Goal: Task Accomplishment & Management: Use online tool/utility

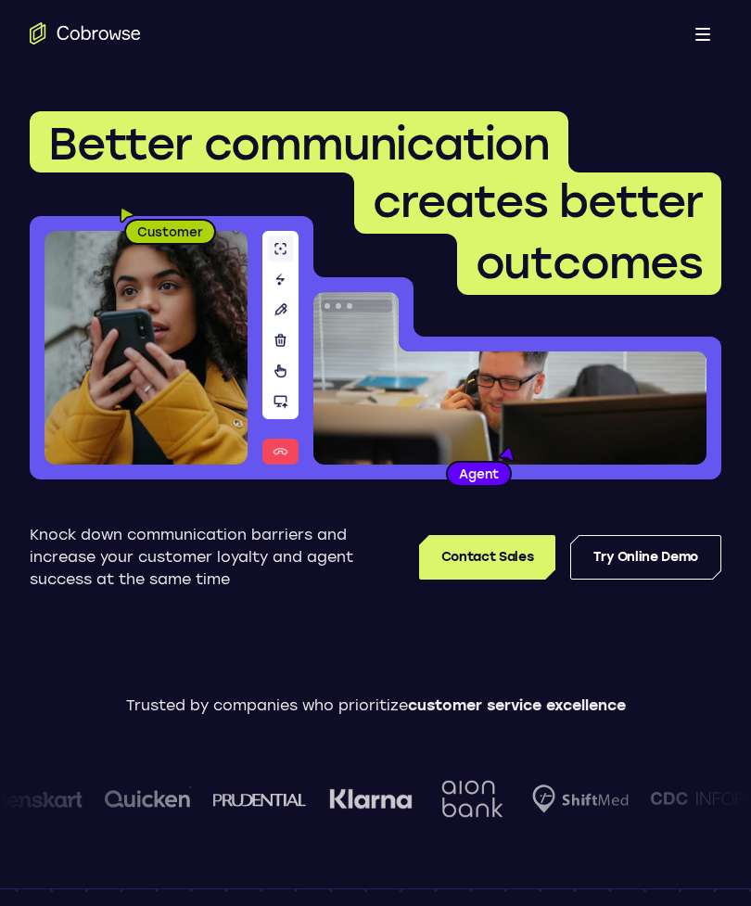
click at [710, 47] on button "Open main menu" at bounding box center [703, 33] width 37 height 37
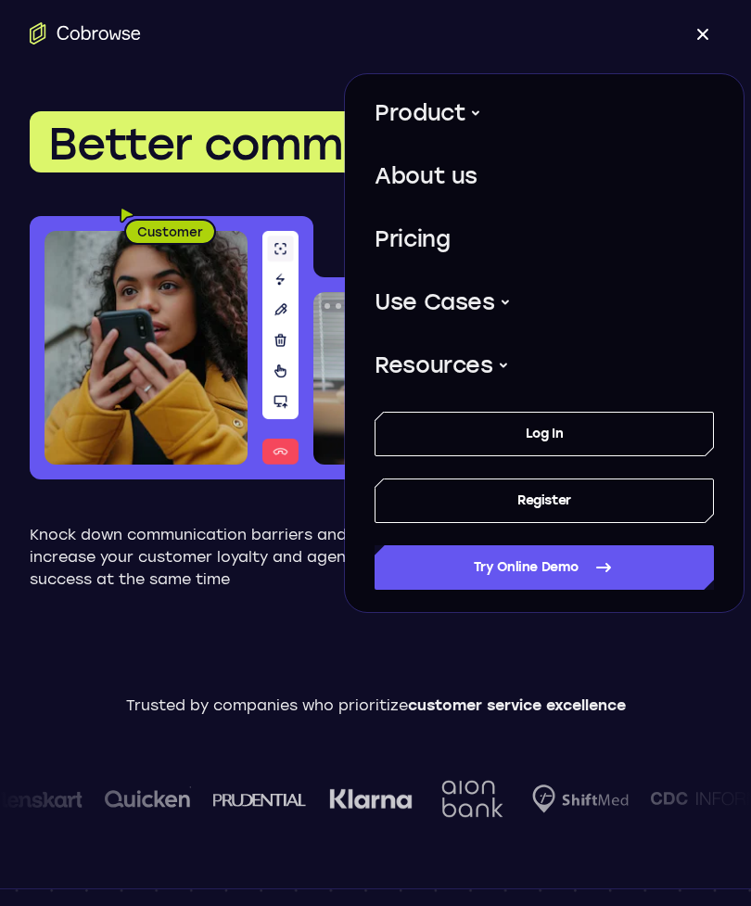
click at [604, 607] on nav "Go back Powerful, Flexible and Trustworthy. Avoid all extra friction for both A…" at bounding box center [544, 343] width 399 height 538
click at [591, 576] on link "Try Online Demo" at bounding box center [544, 567] width 339 height 45
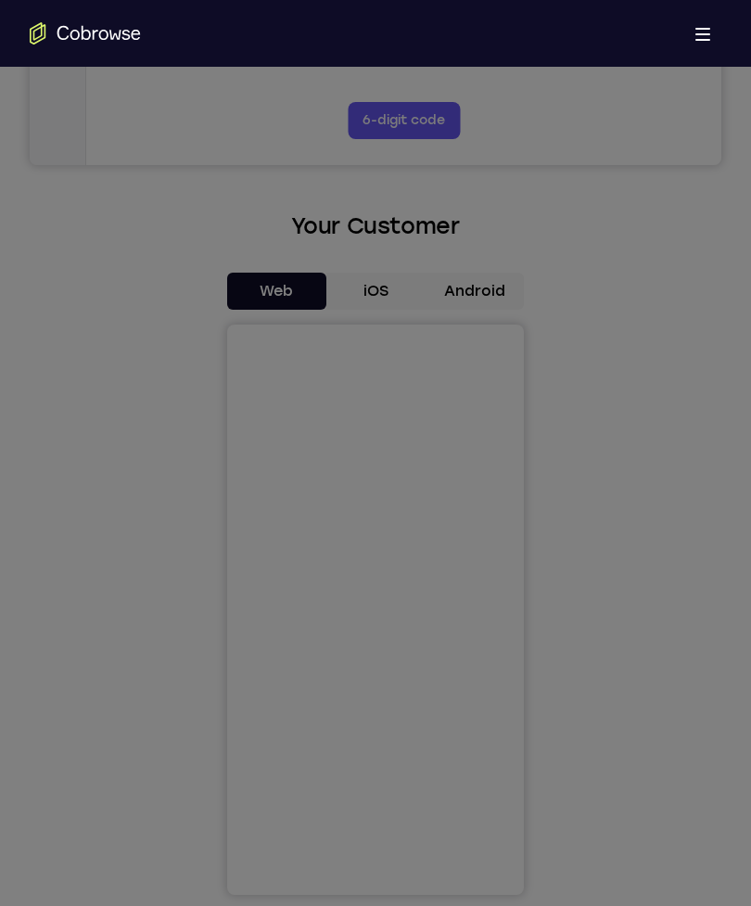
scroll to position [714, 0]
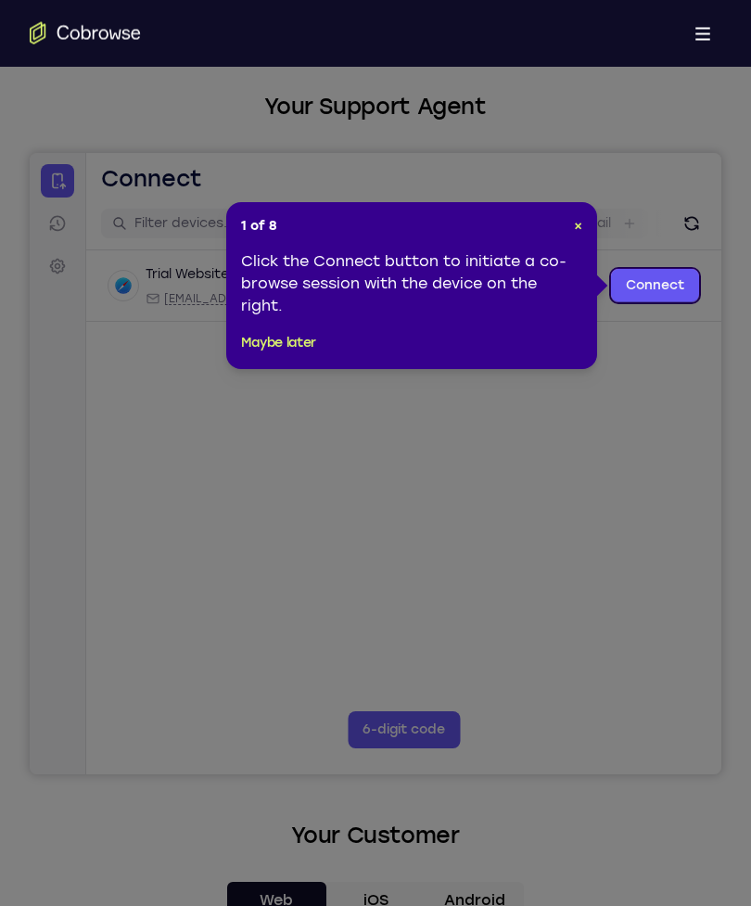
click at [575, 224] on span "×" at bounding box center [578, 227] width 8 height 16
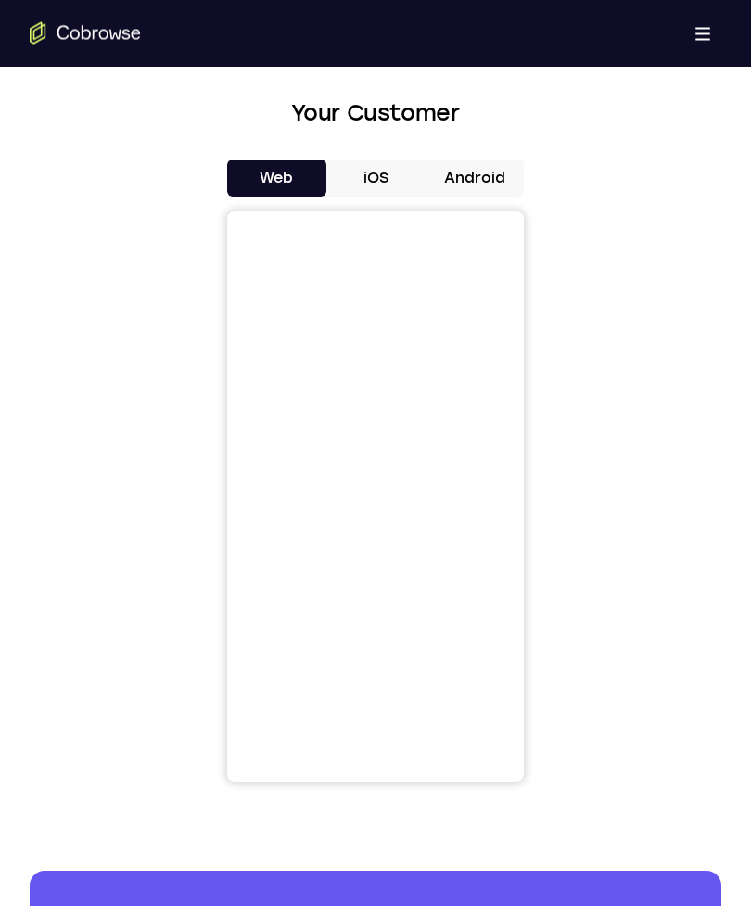
click at [491, 182] on button "Android" at bounding box center [474, 178] width 99 height 37
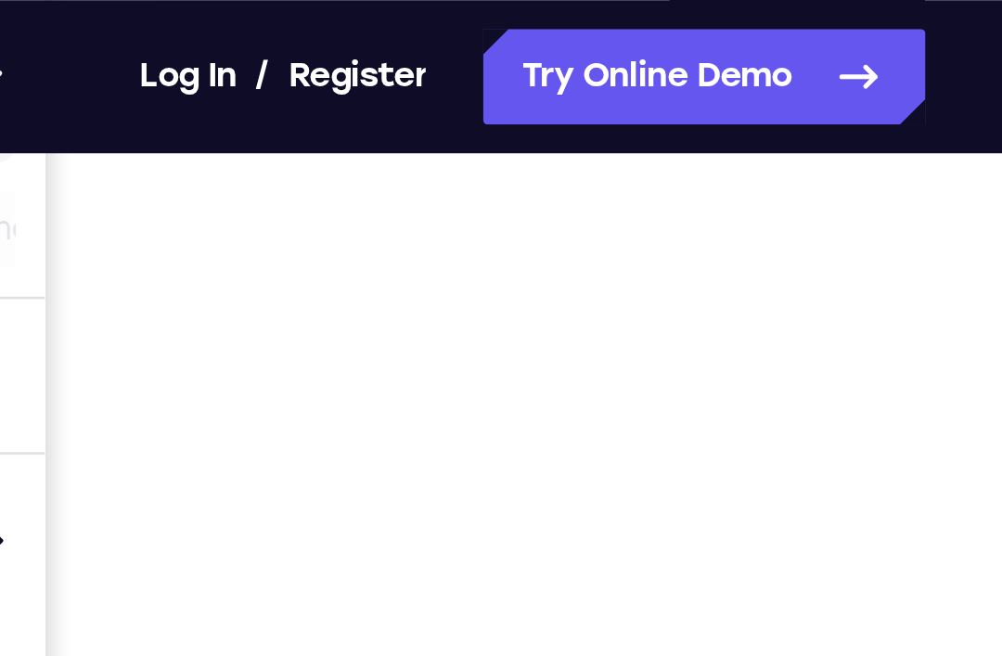
scroll to position [271, 0]
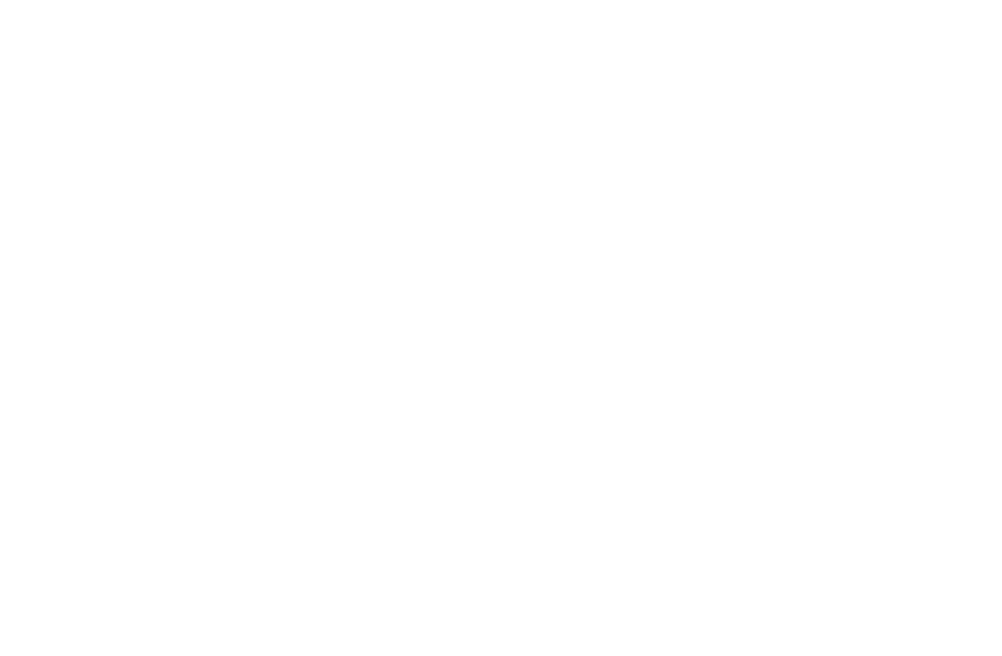
click at [675, 138] on div at bounding box center [823, 307] width 297 height 570
click at [675, 25] on div at bounding box center [823, 307] width 297 height 570
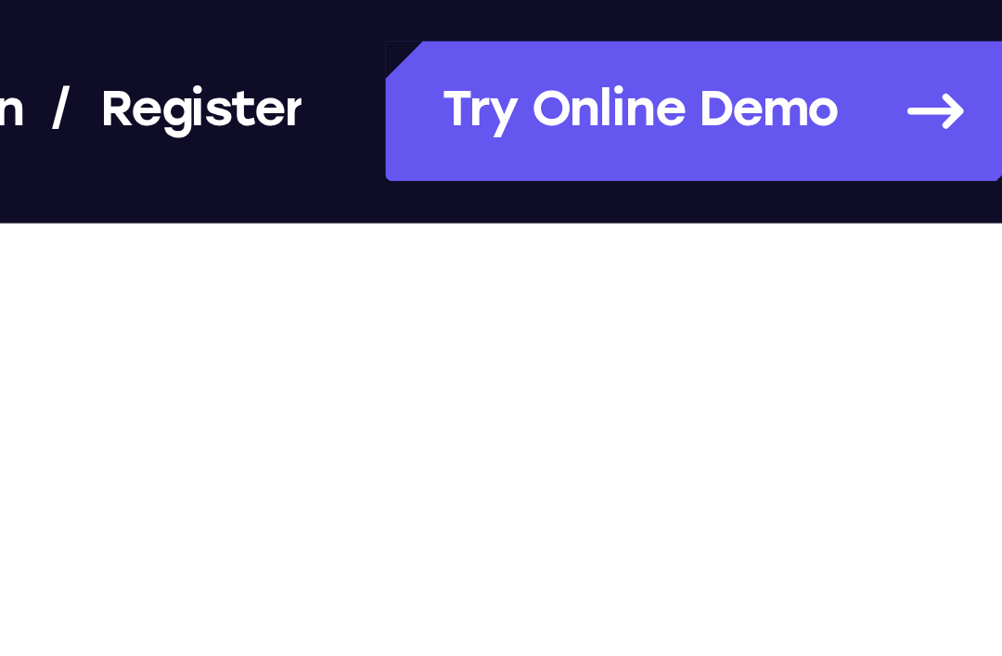
scroll to position [254, 0]
